Goal: Transaction & Acquisition: Purchase product/service

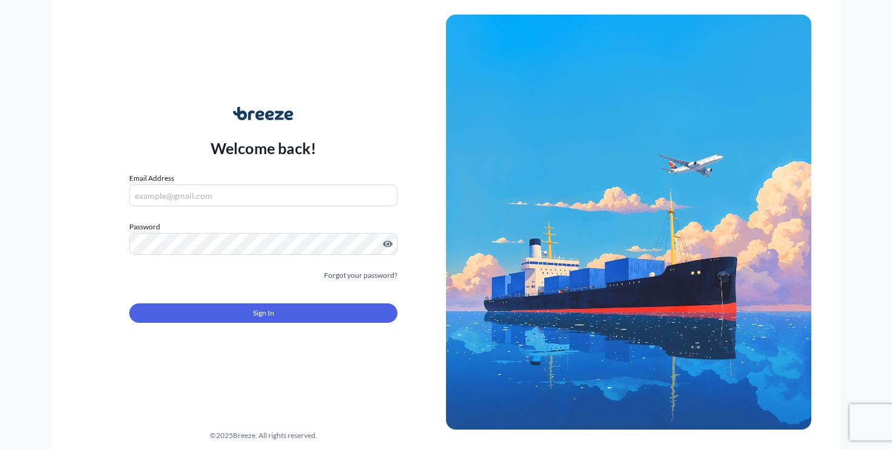
click at [269, 201] on input "Email Address" at bounding box center [263, 195] width 268 height 22
type input "[PERSON_NAME][EMAIL_ADDRESS][DOMAIN_NAME]"
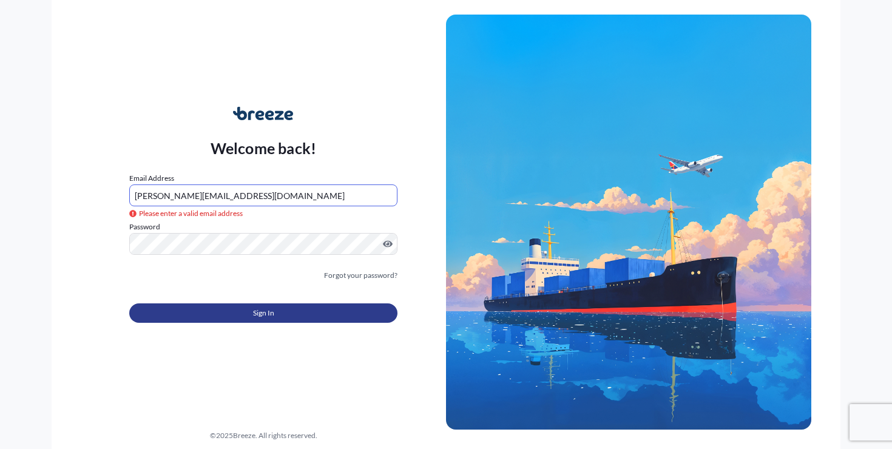
click at [203, 310] on button "Sign In" at bounding box center [263, 312] width 268 height 19
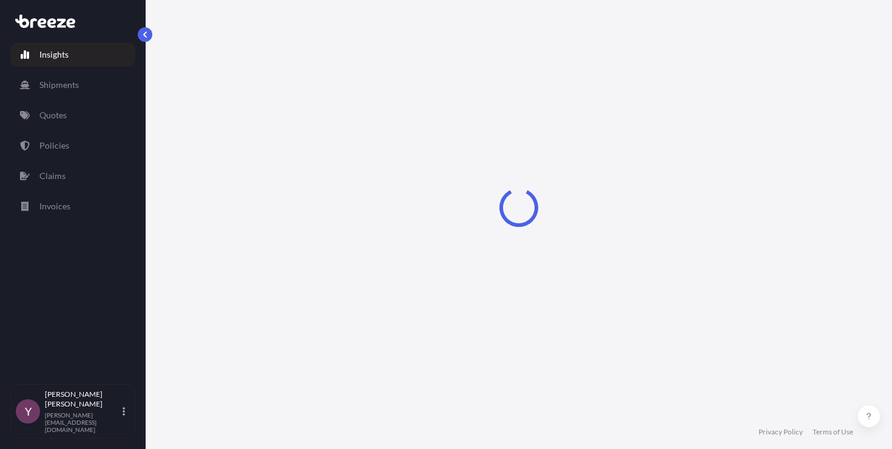
select select "2025"
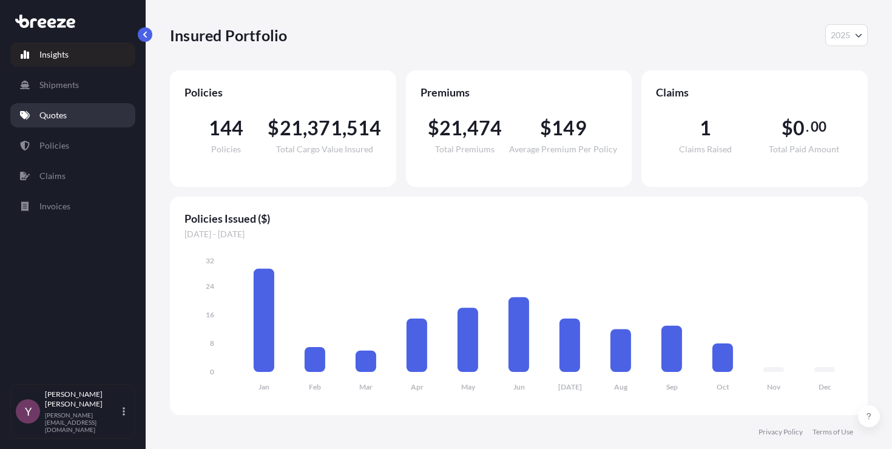
click at [56, 118] on p "Quotes" at bounding box center [52, 115] width 27 height 12
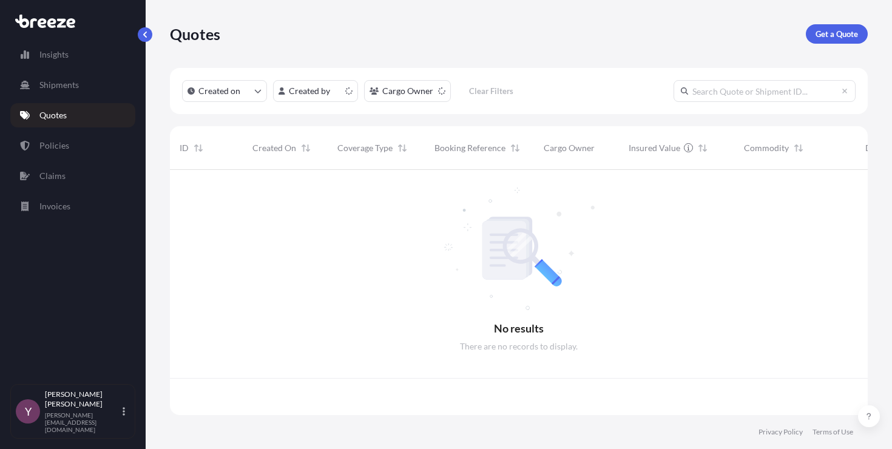
scroll to position [243, 688]
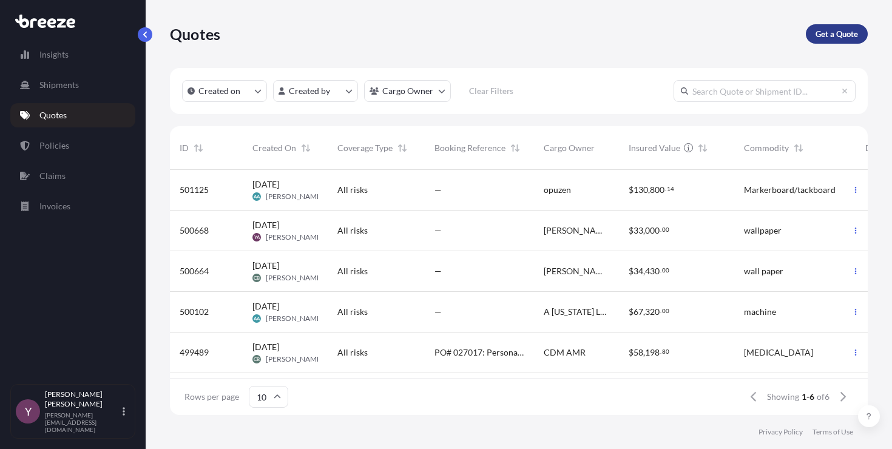
click at [830, 37] on p "Get a Quote" at bounding box center [836, 34] width 42 height 12
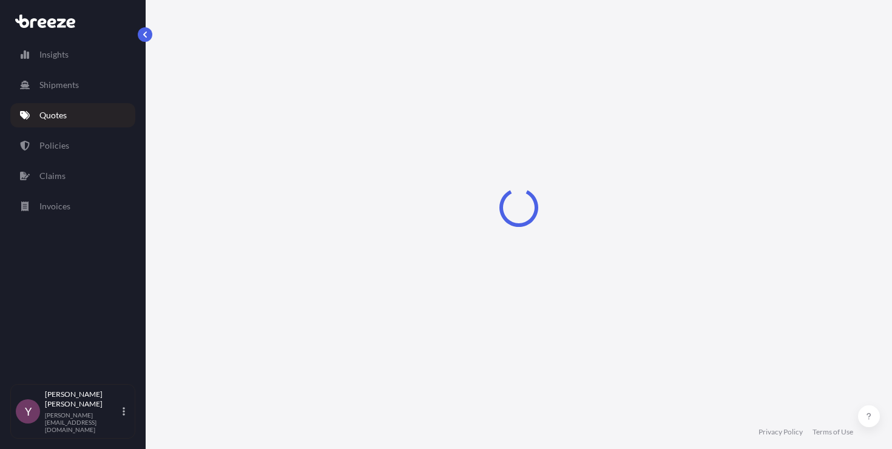
select select "Sea"
select select "1"
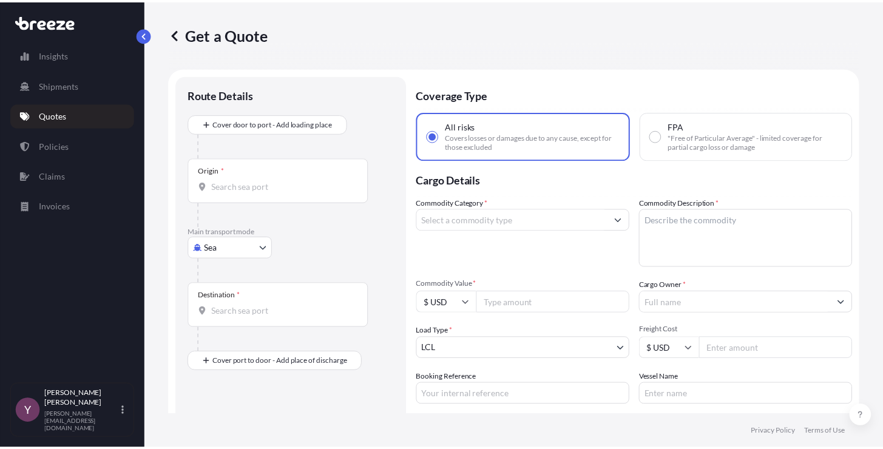
scroll to position [19, 0]
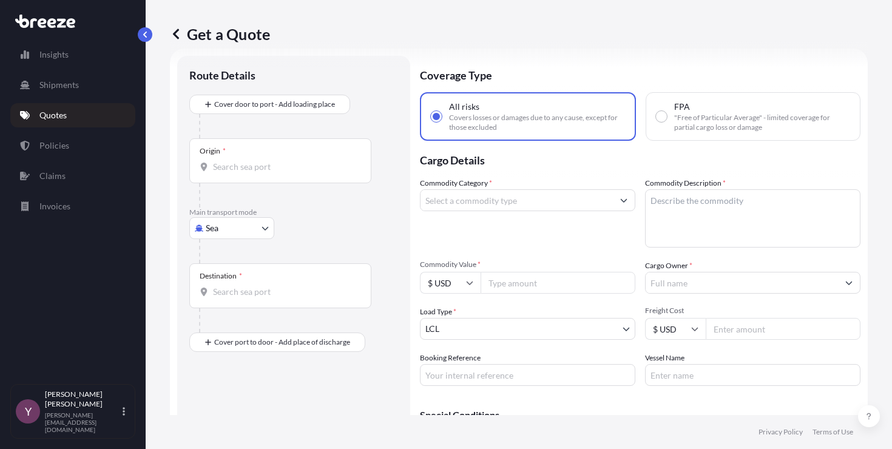
click at [243, 221] on body "Insights Shipments Quotes Policies Claims Invoices Y [PERSON_NAME] [PERSON_NAME…" at bounding box center [446, 224] width 892 height 449
click at [228, 308] on span "Road" at bounding box center [221, 303] width 19 height 12
select select "Road"
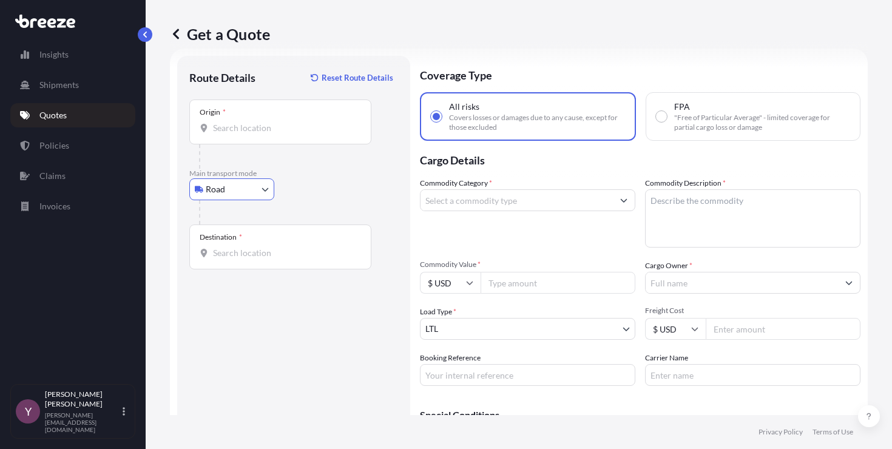
click at [252, 242] on div "Destination *" at bounding box center [280, 246] width 182 height 45
click at [252, 247] on input "Destination *" at bounding box center [284, 253] width 143 height 12
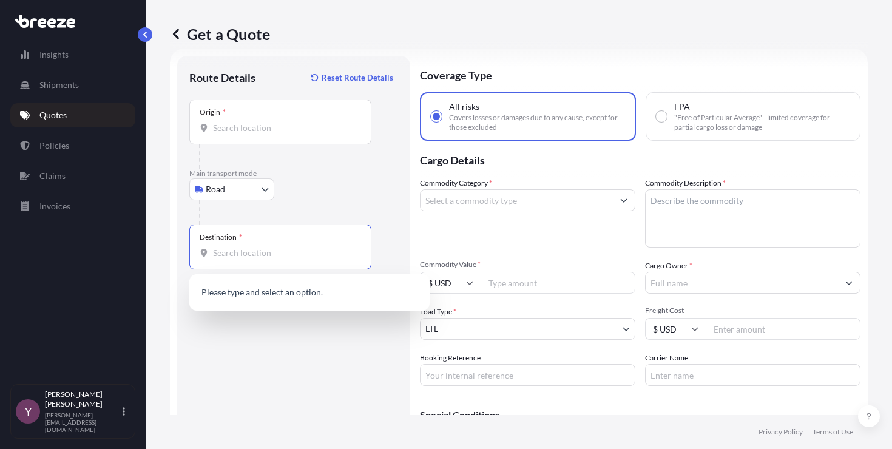
paste input "[STREET_ADDRESS][PERSON_NAME]"
click at [258, 303] on div "[STREET_ADDRESS][PERSON_NAME]" at bounding box center [309, 293] width 230 height 29
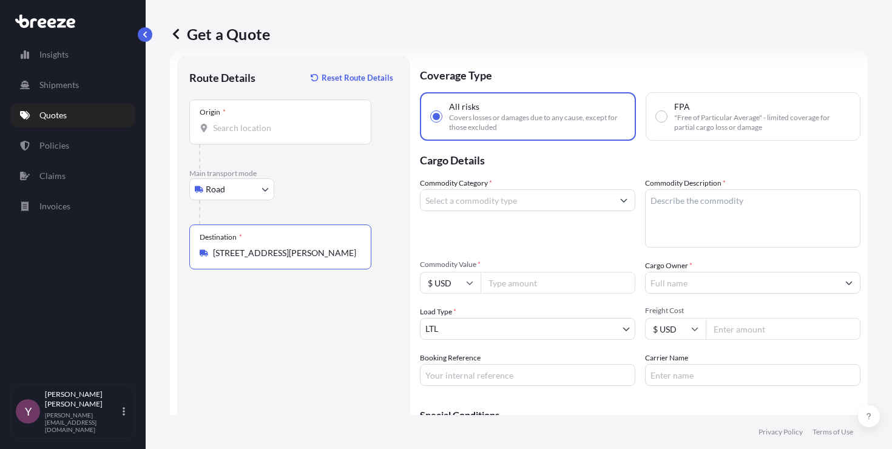
type input "[STREET_ADDRESS][PERSON_NAME]"
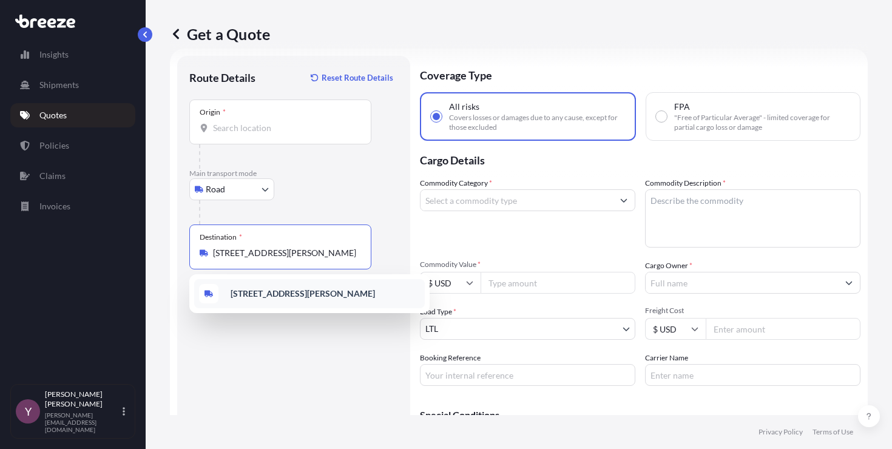
click at [272, 295] on b "[STREET_ADDRESS][PERSON_NAME]" at bounding box center [302, 293] width 144 height 10
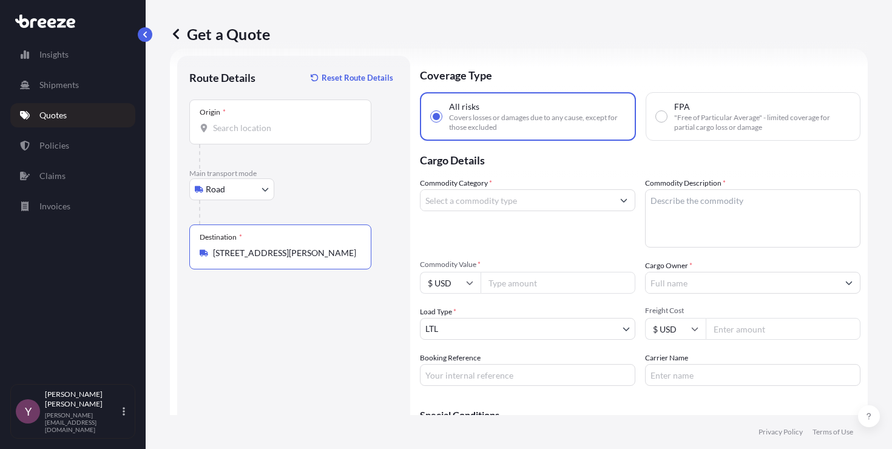
click at [252, 124] on input "Origin *" at bounding box center [284, 128] width 143 height 12
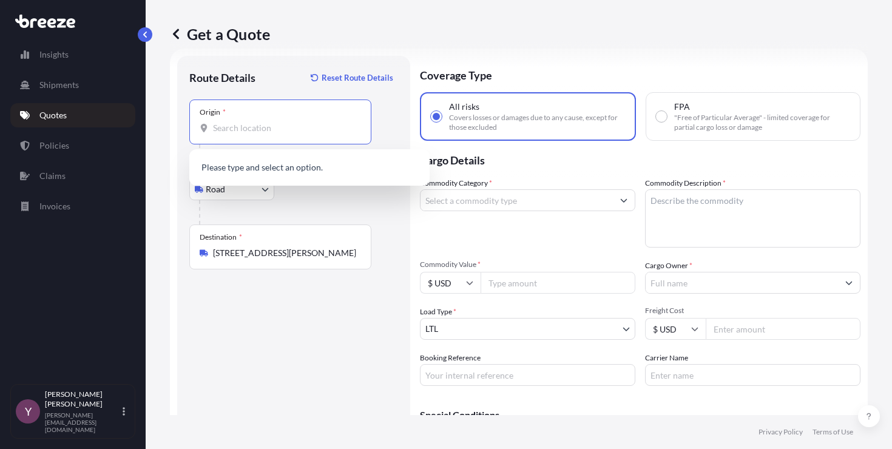
paste input "[STREET_ADDRESS]"
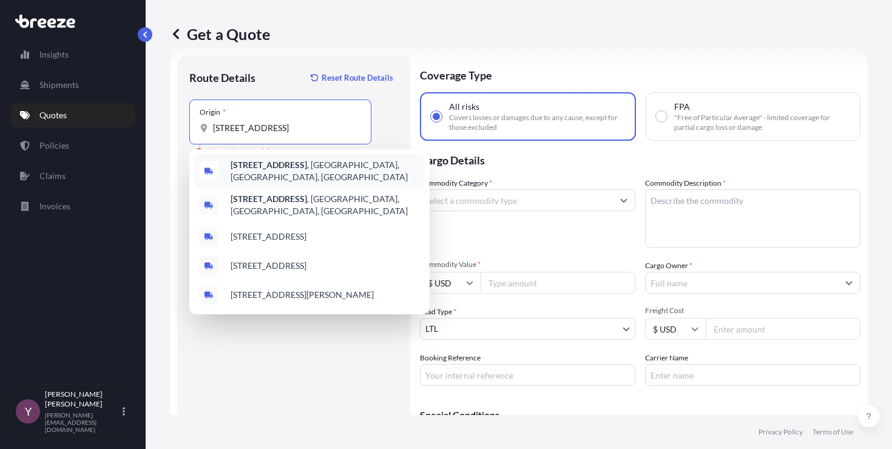
click at [298, 167] on b "[STREET_ADDRESS]" at bounding box center [268, 165] width 76 height 10
type input "[STREET_ADDRESS]"
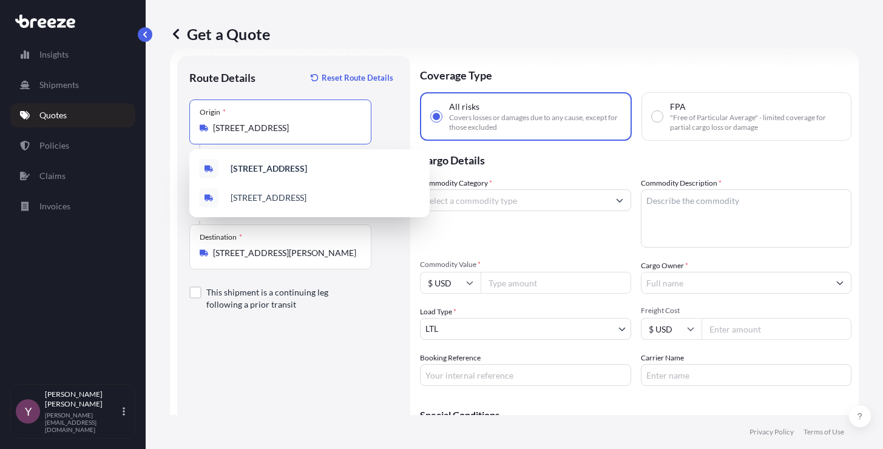
click at [522, 208] on input "Commodity Category *" at bounding box center [514, 200] width 188 height 22
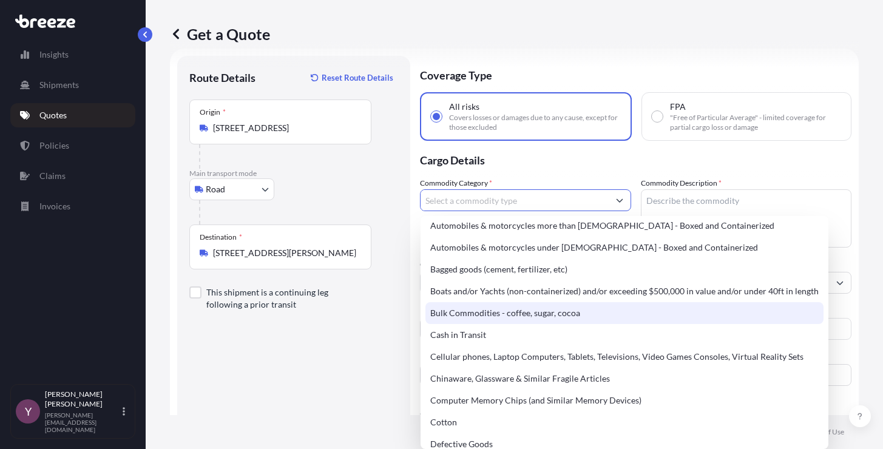
scroll to position [0, 0]
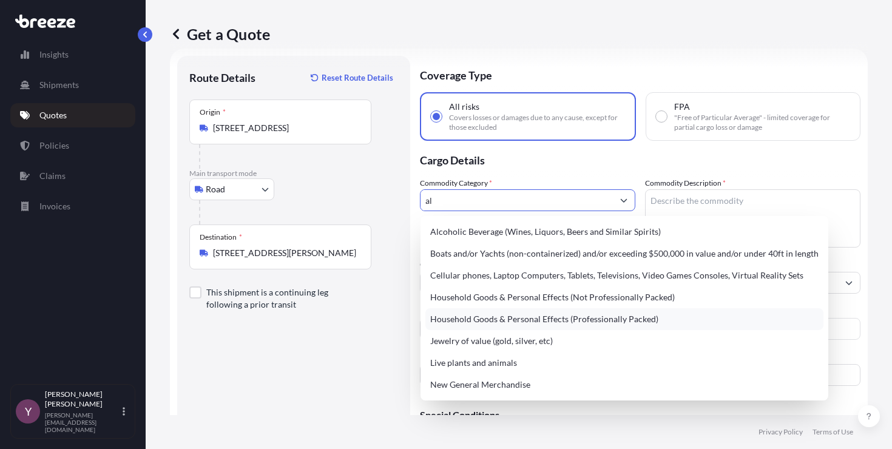
type input "a"
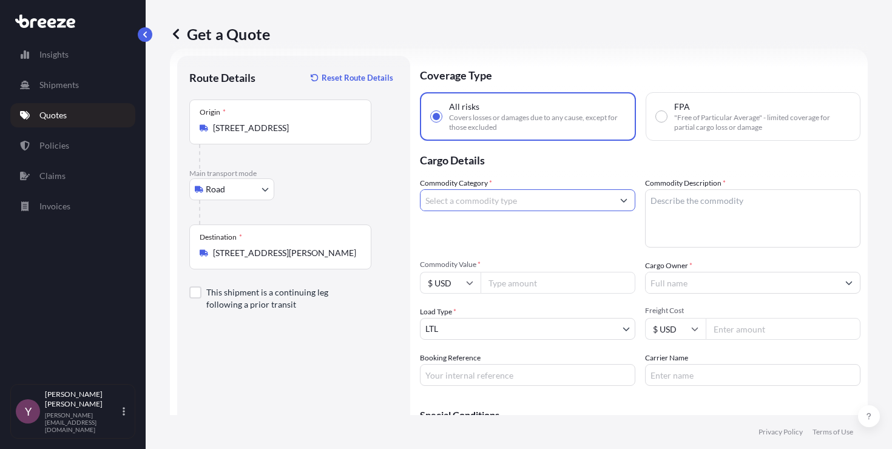
click at [488, 202] on input "Commodity Category *" at bounding box center [516, 200] width 192 height 22
click at [488, 211] on div "Commodity Category *" at bounding box center [527, 212] width 215 height 70
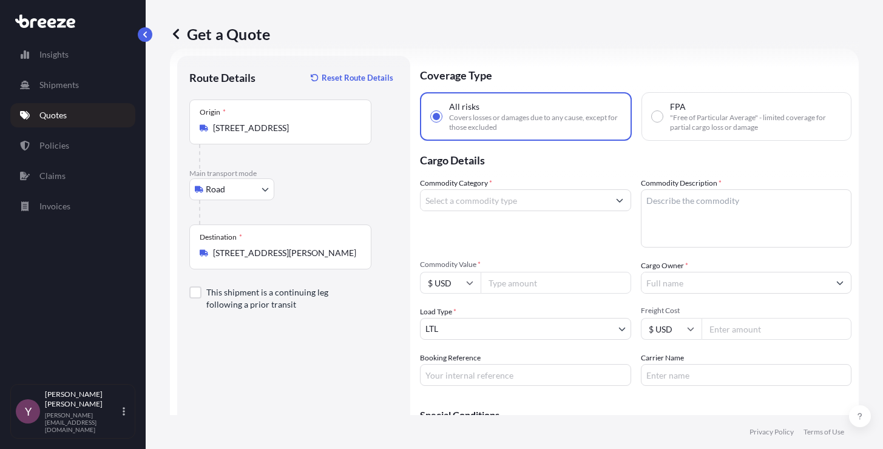
click at [493, 208] on input "Commodity Category *" at bounding box center [514, 200] width 188 height 22
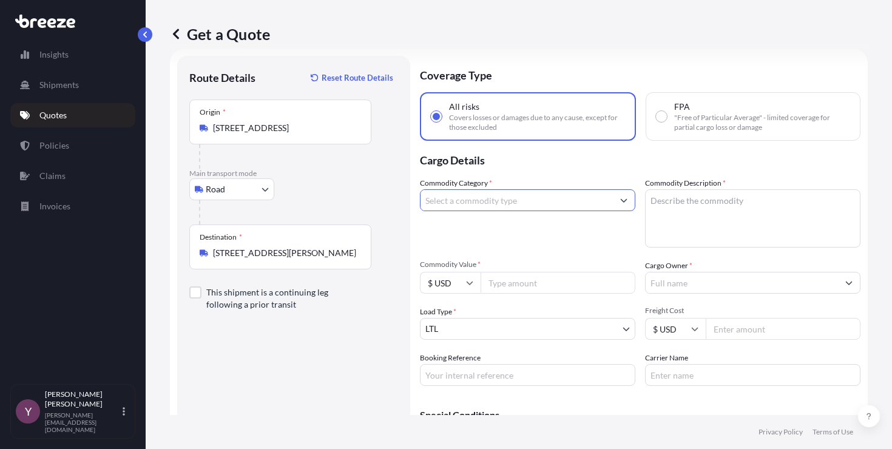
click at [499, 207] on input "Commodity Category *" at bounding box center [516, 200] width 192 height 22
click at [499, 201] on input "Commodity Category *" at bounding box center [516, 200] width 192 height 22
click at [621, 200] on button "Show suggestions" at bounding box center [624, 200] width 22 height 22
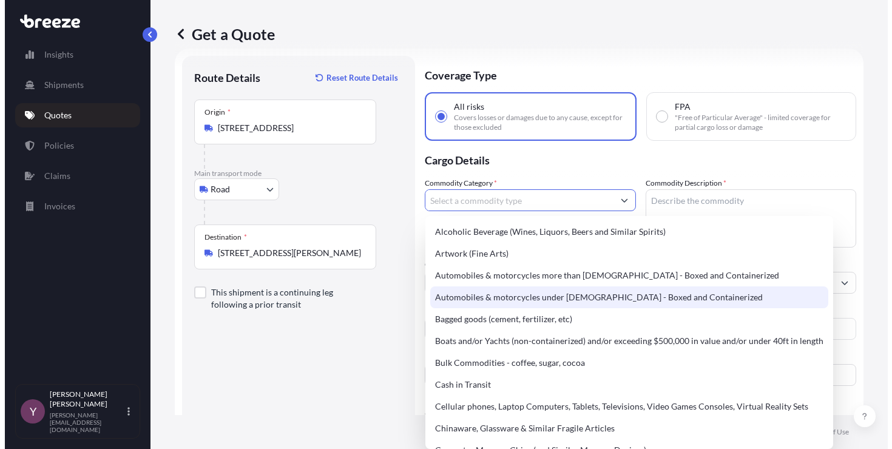
scroll to position [509, 0]
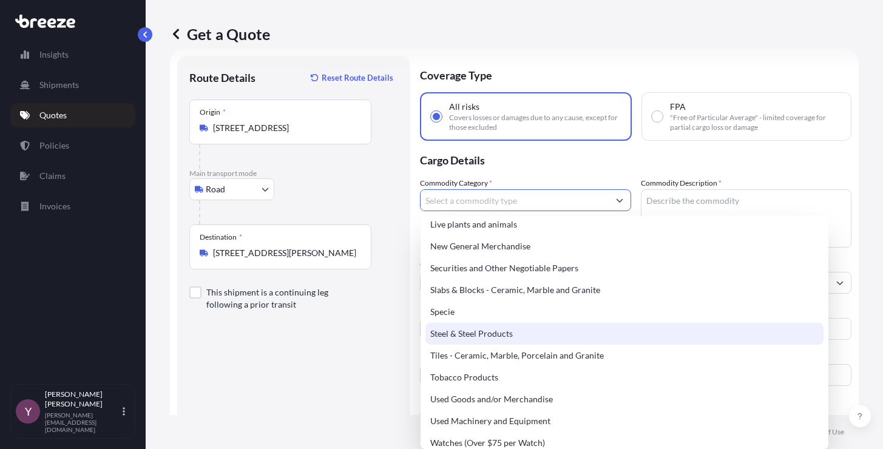
click at [456, 331] on div "Steel & Steel Products" at bounding box center [624, 334] width 398 height 22
type input "Steel & Steel Products"
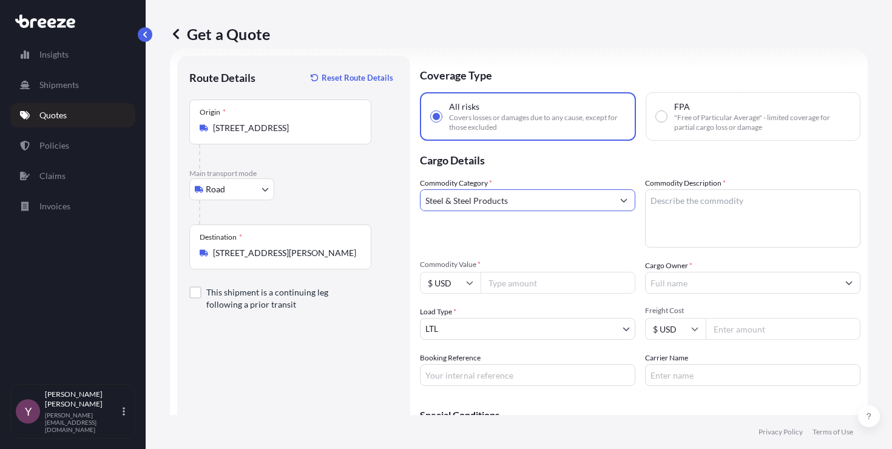
click at [665, 205] on textarea "Commodity Description *" at bounding box center [752, 218] width 215 height 58
type textarea "Aluminum products"
click at [519, 279] on input "Commodity Value *" at bounding box center [557, 283] width 155 height 22
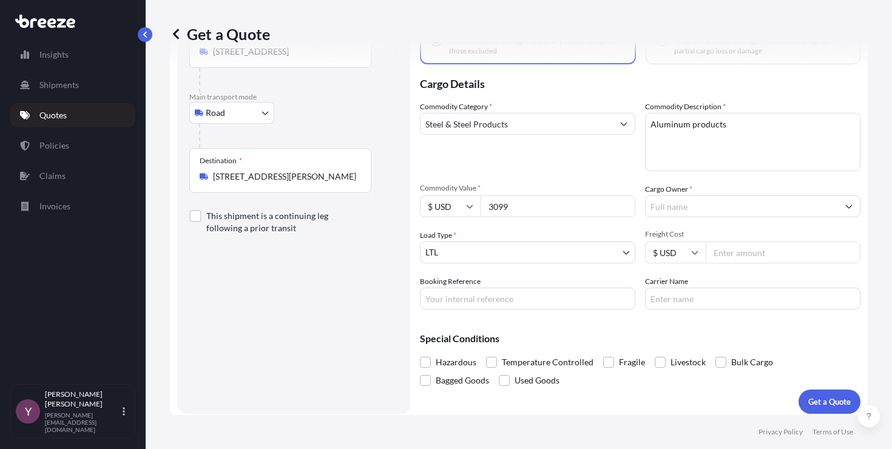
scroll to position [102, 0]
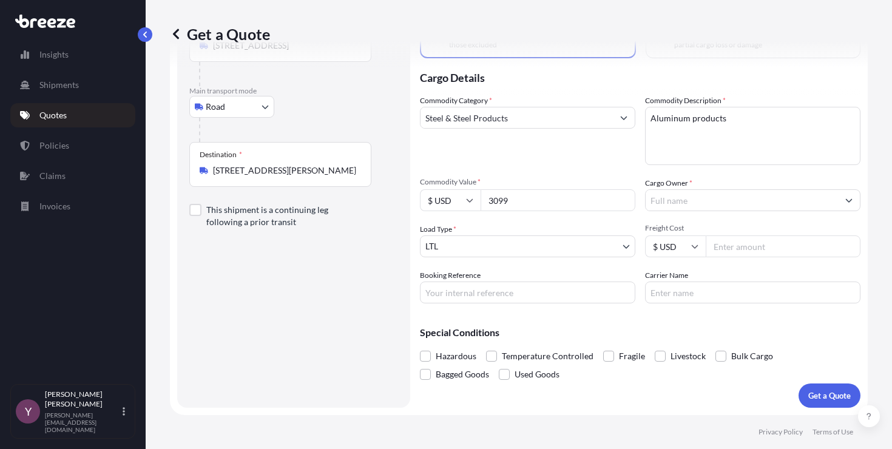
type input "3099"
click at [682, 201] on input "Cargo Owner *" at bounding box center [741, 200] width 192 height 22
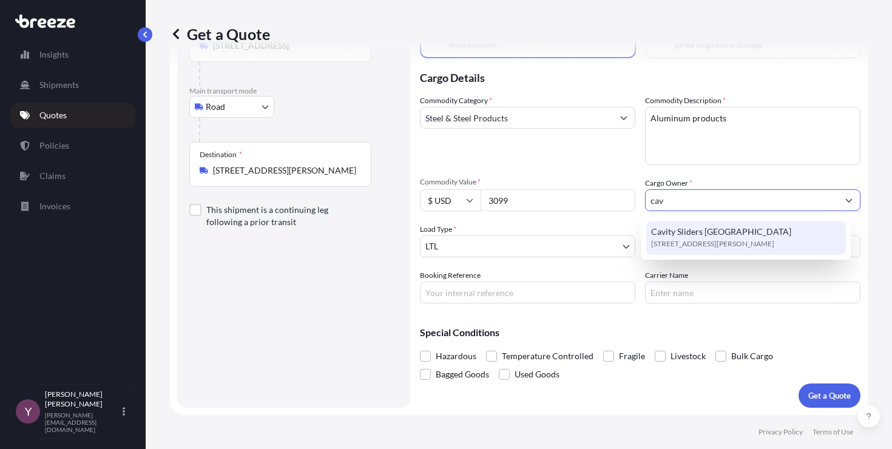
click at [680, 232] on span "Cavity Sliders [GEOGRAPHIC_DATA]" at bounding box center [721, 232] width 140 height 12
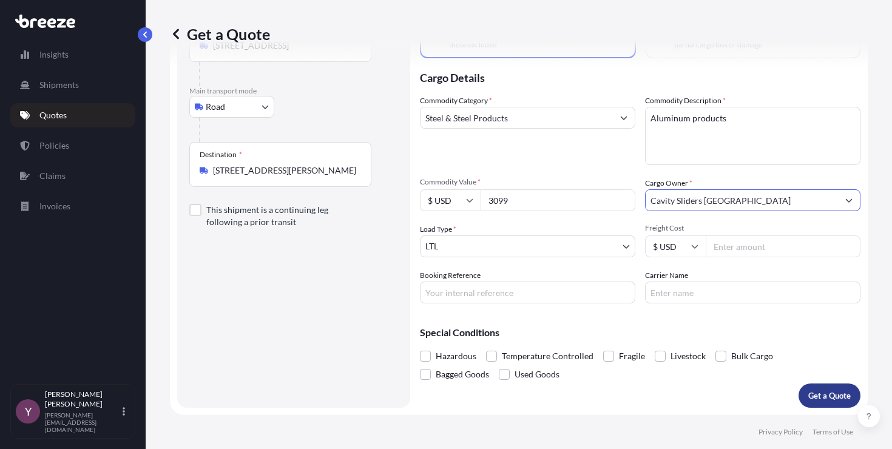
type input "Cavity Sliders [GEOGRAPHIC_DATA]"
click at [816, 395] on p "Get a Quote" at bounding box center [829, 395] width 42 height 12
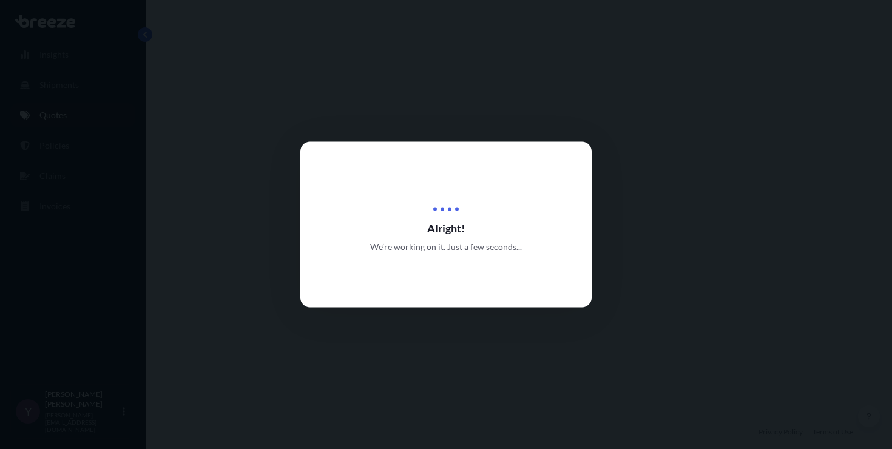
select select "Road"
select select "1"
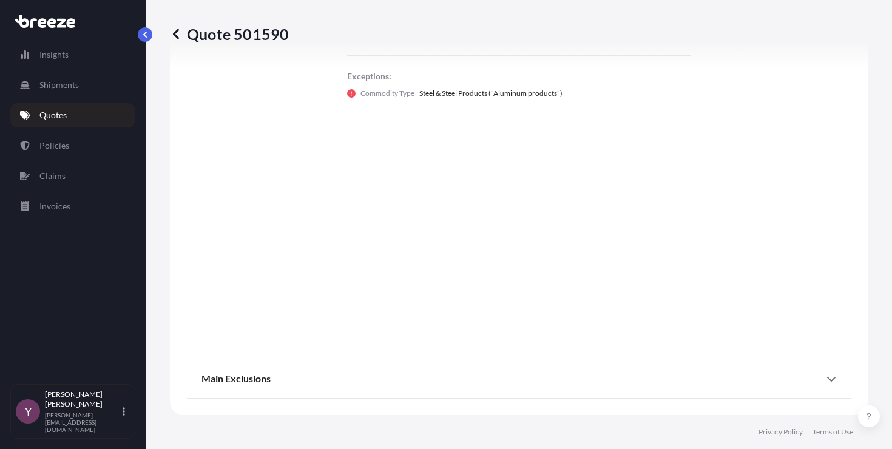
scroll to position [831, 0]
click at [174, 32] on icon at bounding box center [176, 34] width 6 height 10
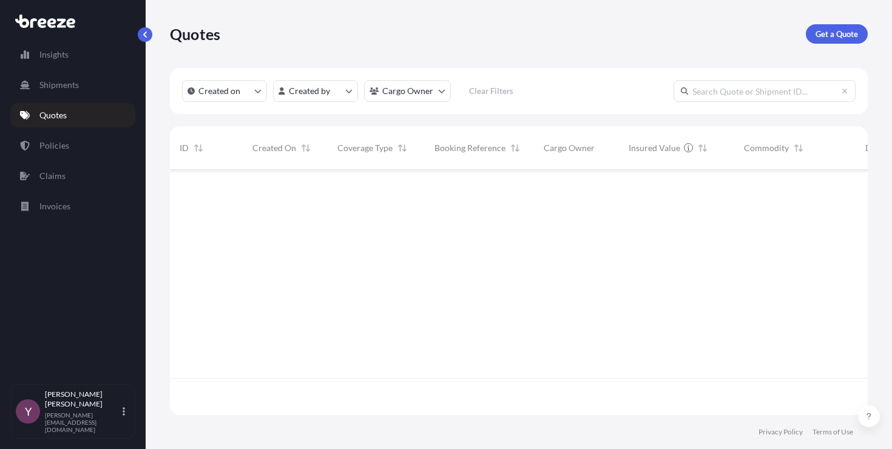
scroll to position [243, 688]
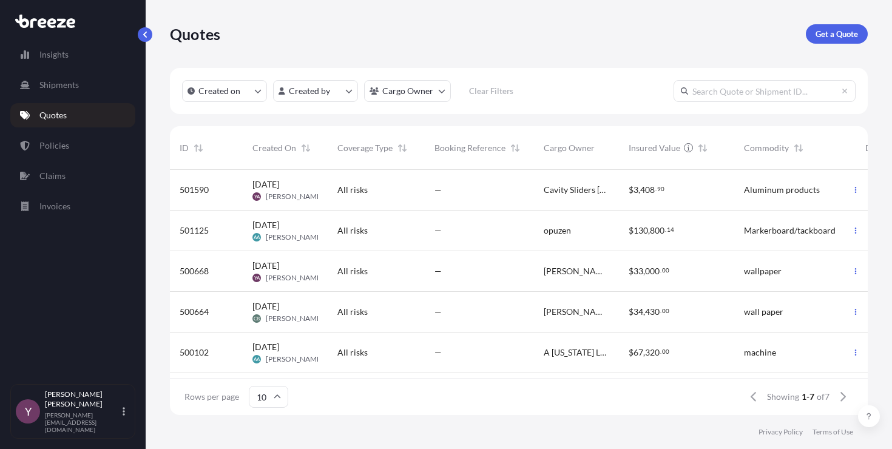
click at [388, 187] on div "All risks" at bounding box center [376, 190] width 78 height 12
select select "Road"
select select "1"
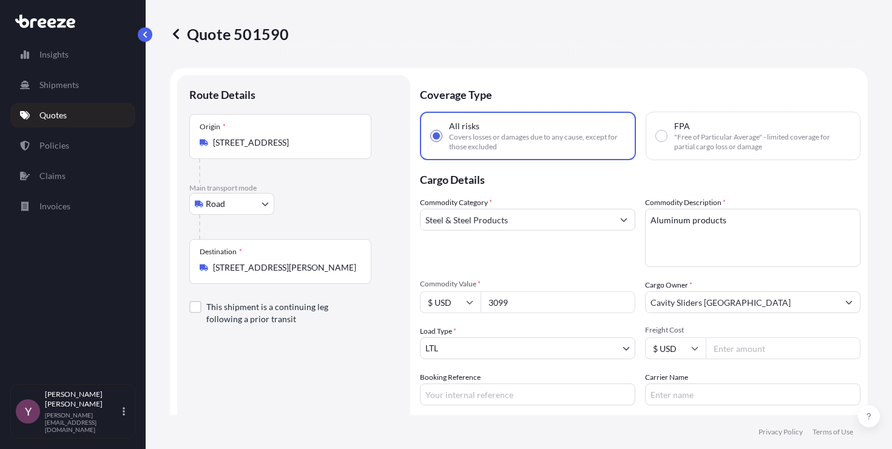
click at [539, 220] on input "Steel & Steel Products" at bounding box center [516, 220] width 192 height 22
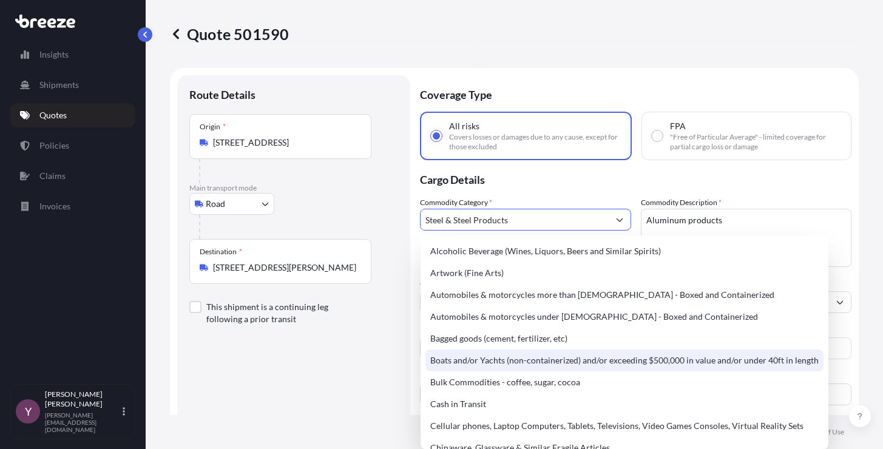
click at [382, 393] on div "Route Details Place of loading Road Road Rail Origin * [STREET_ADDRESS] Main [G…" at bounding box center [293, 292] width 209 height 410
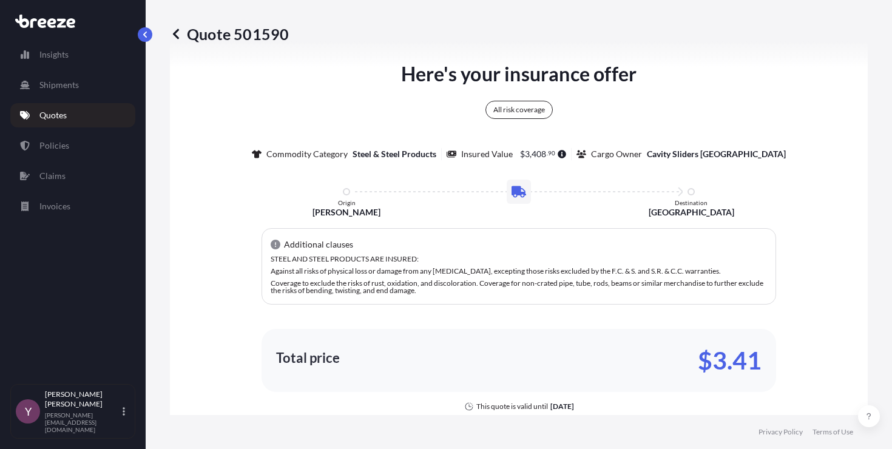
scroll to position [716, 0]
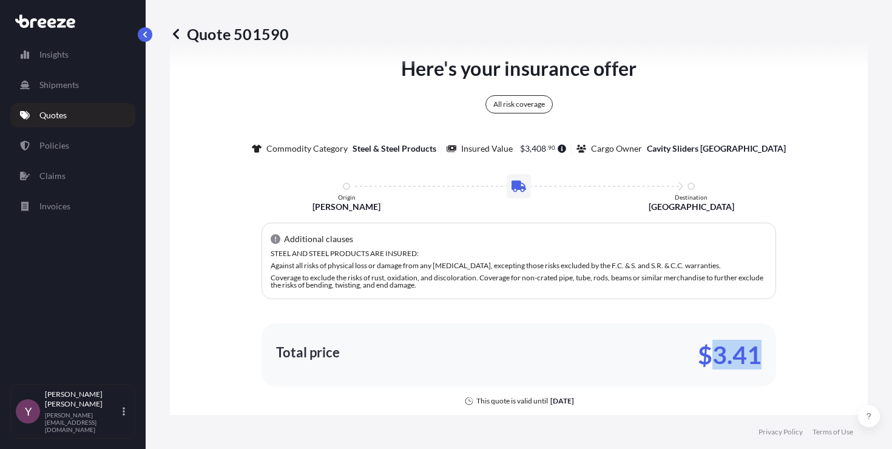
drag, startPoint x: 762, startPoint y: 355, endPoint x: 712, endPoint y: 356, distance: 50.3
click at [712, 356] on div "Total price $3.41" at bounding box center [518, 354] width 514 height 63
copy p "3.41"
click at [265, 36] on p "Quote 501590" at bounding box center [229, 33] width 119 height 19
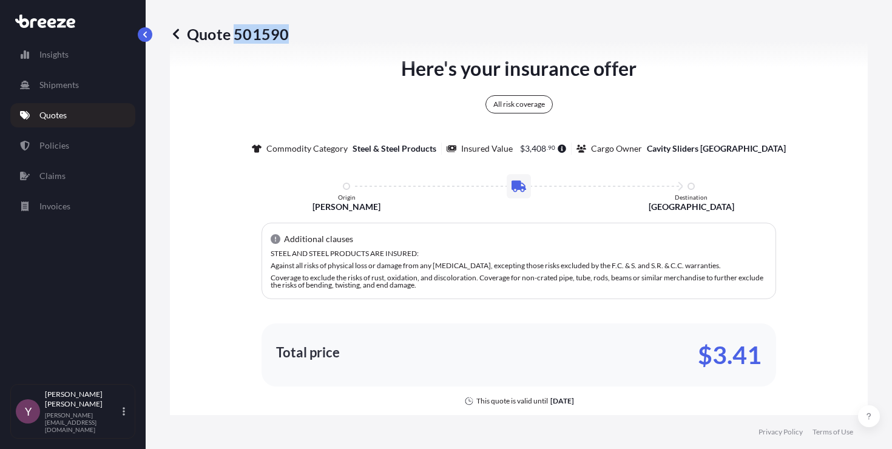
copy p "501590"
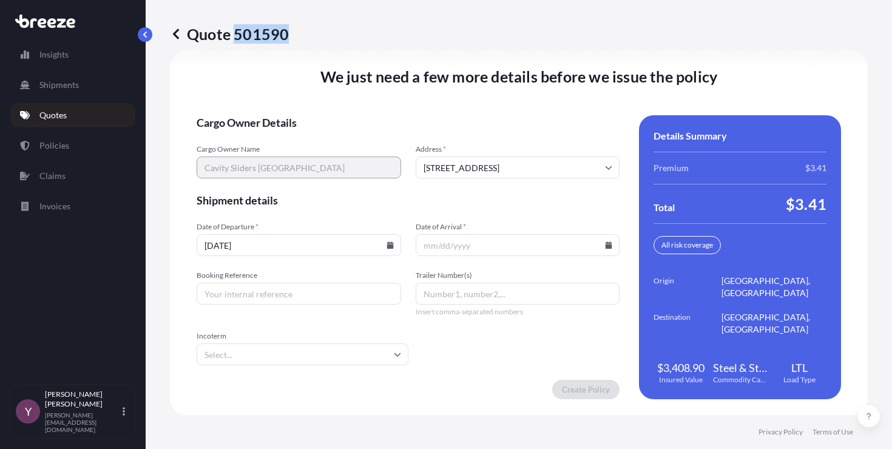
scroll to position [1814, 0]
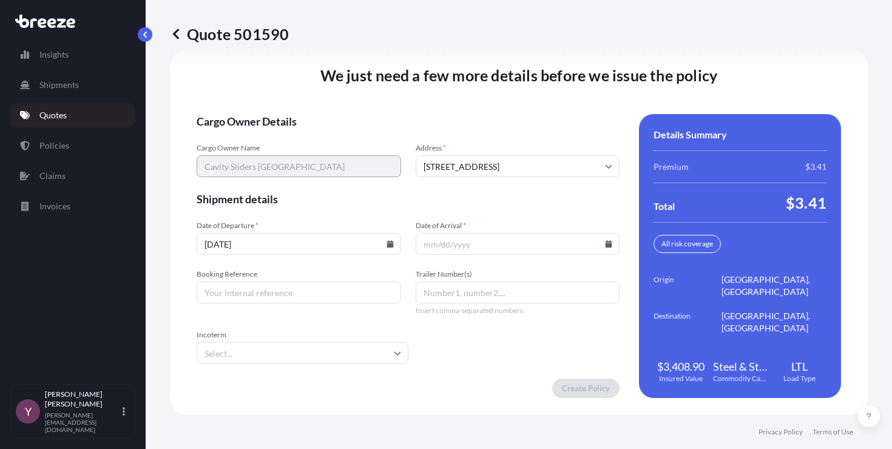
click at [597, 246] on input "Date of Arrival *" at bounding box center [517, 244] width 204 height 22
click at [605, 245] on icon at bounding box center [608, 243] width 7 height 7
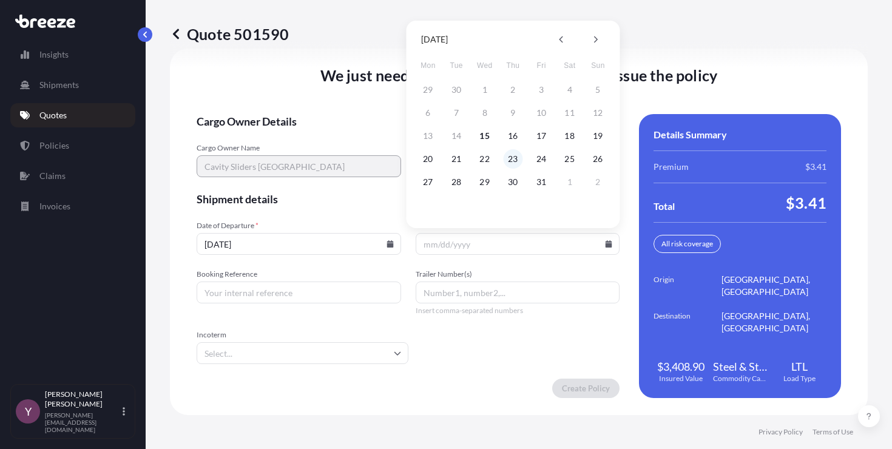
click at [517, 161] on button "23" at bounding box center [512, 158] width 19 height 19
type input "[DATE]"
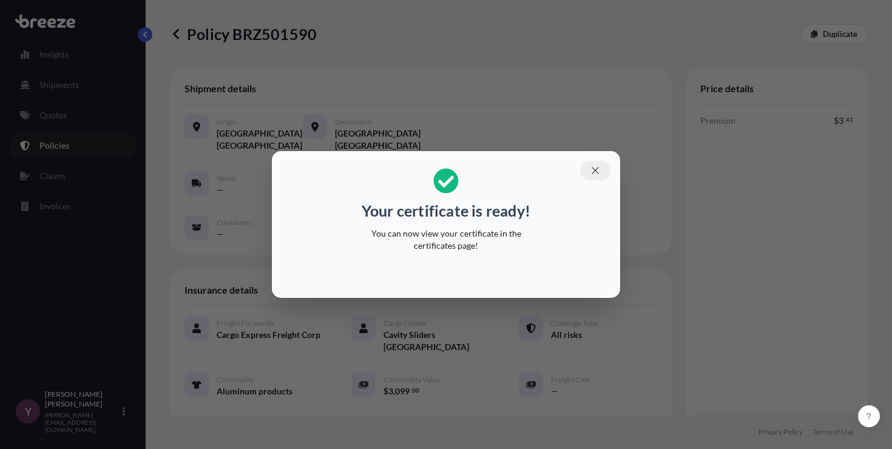
click at [594, 170] on icon "button" at bounding box center [595, 170] width 11 height 11
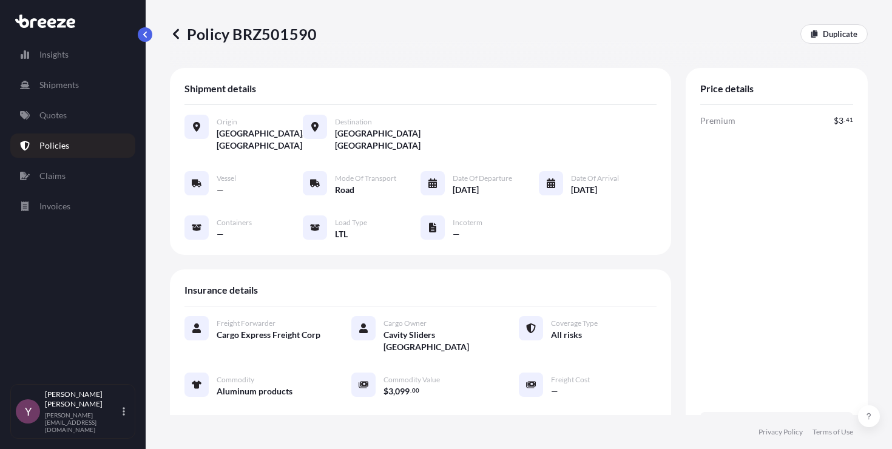
click at [279, 34] on p "Policy BRZ501590" at bounding box center [243, 33] width 147 height 19
copy p "BRZ501590"
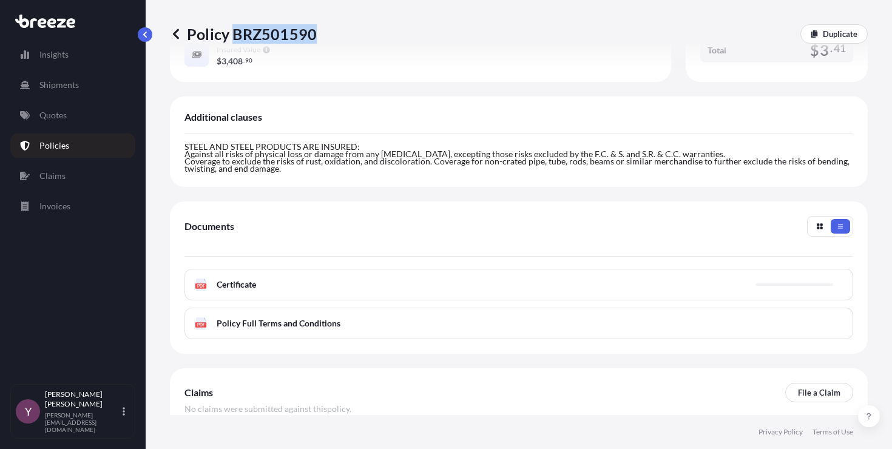
scroll to position [375, 0]
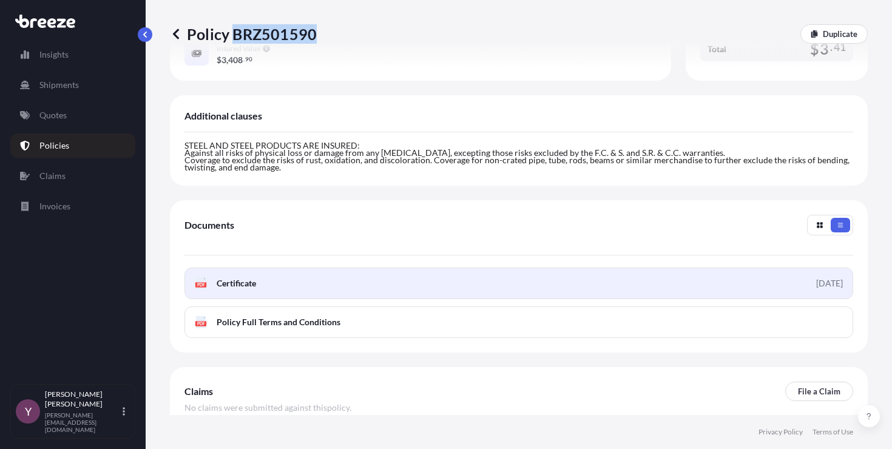
click at [822, 284] on div "[DATE]" at bounding box center [829, 283] width 27 height 12
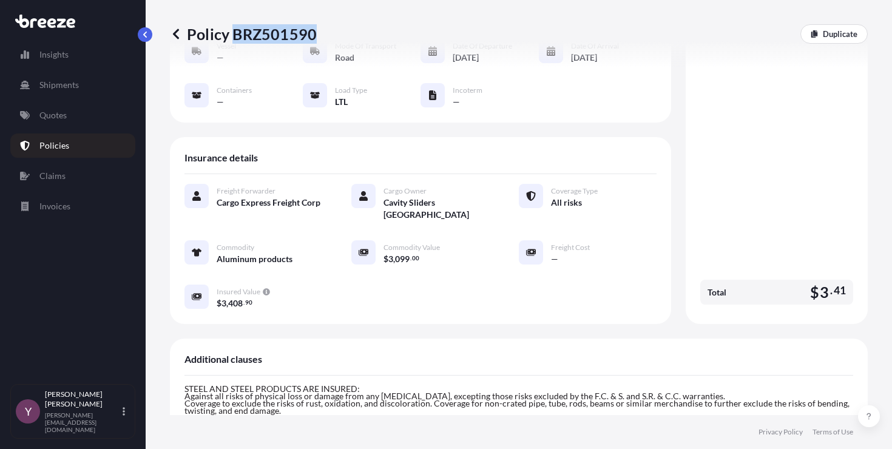
scroll to position [0, 0]
